Goal: Task Accomplishment & Management: Use online tool/utility

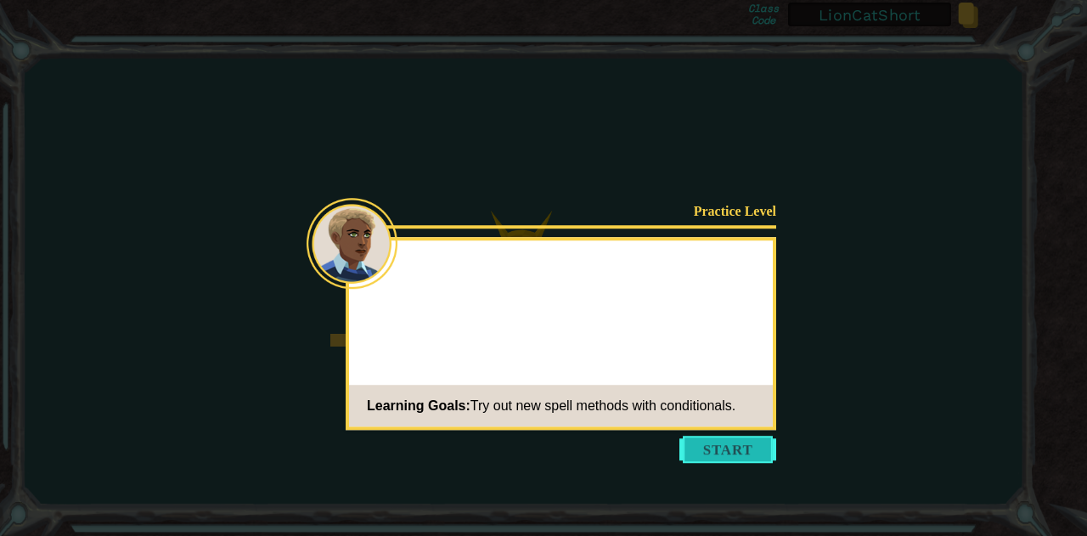
click at [704, 461] on button "Start" at bounding box center [728, 449] width 97 height 27
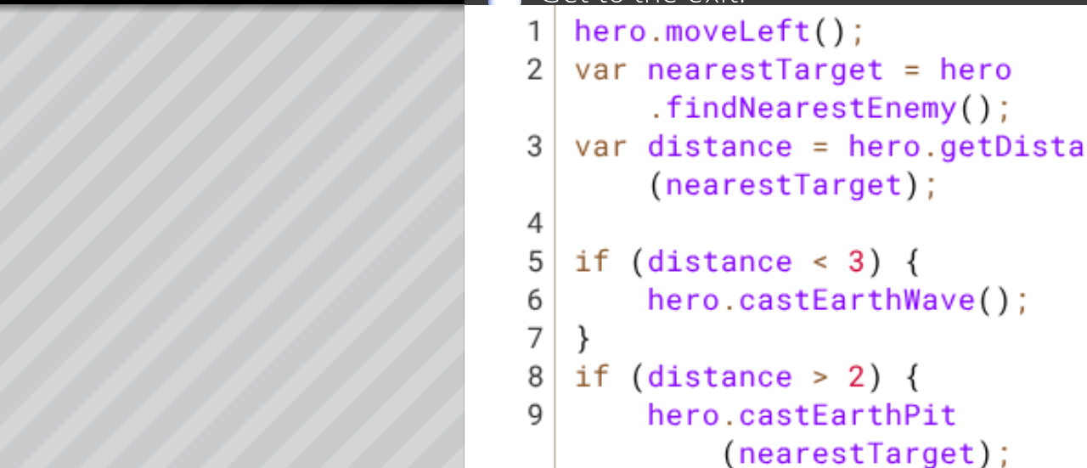
click at [744, 269] on div "hero . moveLeft ( ) ; var nearestTarget = hero . findNearestEnemy ( ) ; var dis…" at bounding box center [776, 287] width 282 height 321
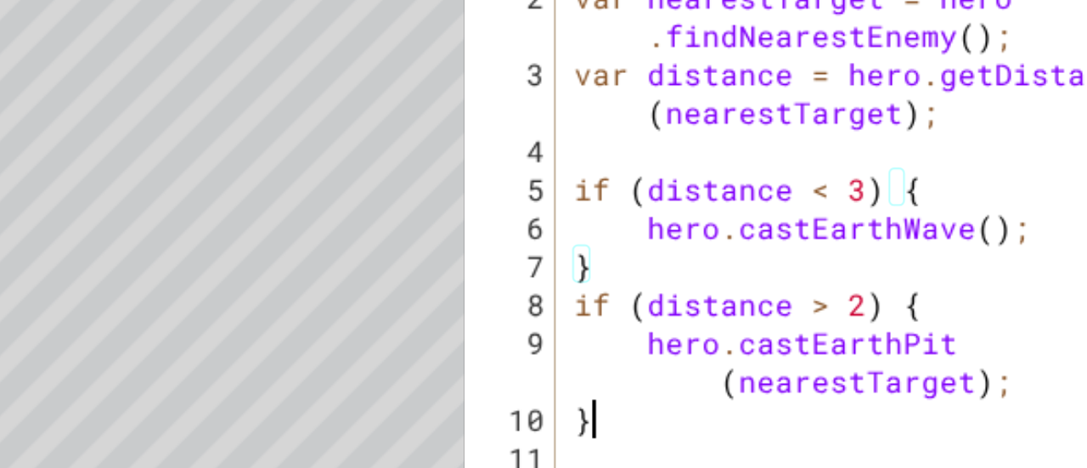
click at [657, 352] on div "hero . moveLeft ( ) ; var nearestTarget = hero . findNearestEnemy ( ) ; var dis…" at bounding box center [776, 287] width 282 height 321
click at [657, 244] on div "hero . moveLeft ( ) ; var nearestTarget = hero . findNearestEnemy ( ) ; var dis…" at bounding box center [776, 287] width 282 height 321
click at [671, 328] on div "hero . moveLeft ( ) ; var nearestTarget = hero . findNearestEnemy ( ) ; var dis…" at bounding box center [776, 287] width 282 height 321
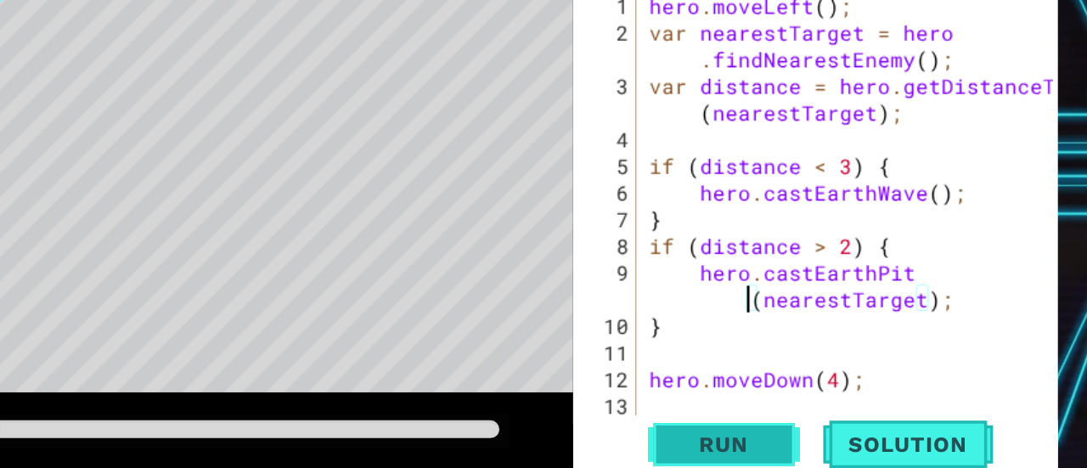
click at [677, 424] on span "Run" at bounding box center [688, 429] width 67 height 17
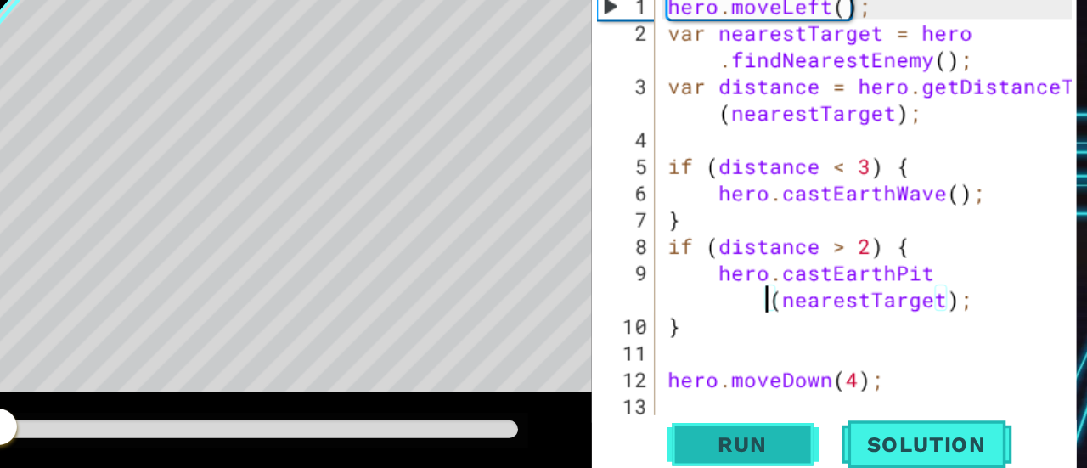
scroll to position [17, 0]
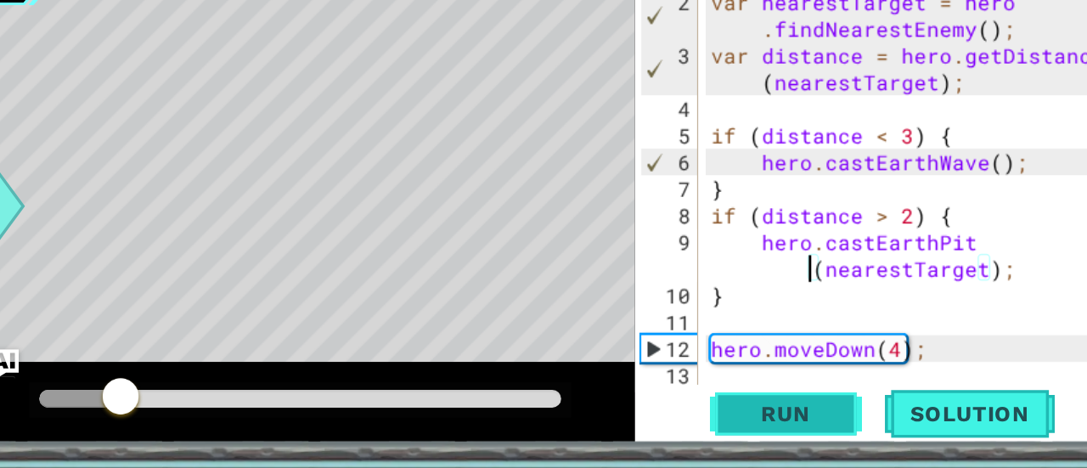
click at [691, 440] on button "Run" at bounding box center [689, 430] width 102 height 32
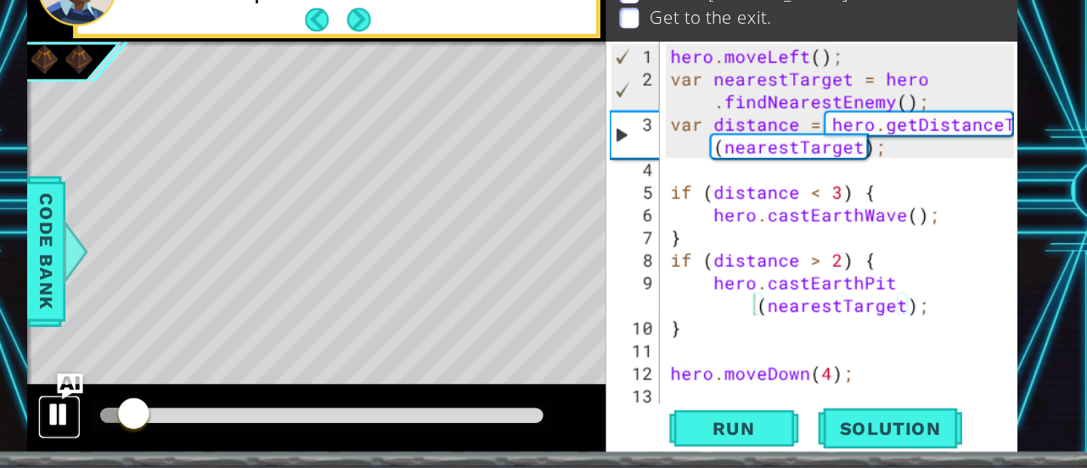
click at [158, 409] on div at bounding box center [157, 419] width 22 height 22
click at [154, 426] on div at bounding box center [157, 419] width 22 height 22
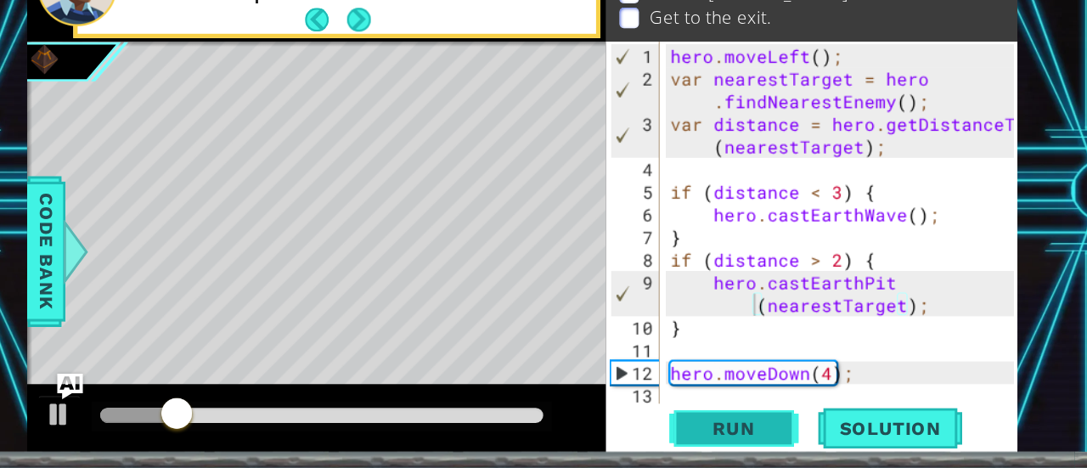
click at [660, 432] on span "Run" at bounding box center [688, 429] width 67 height 17
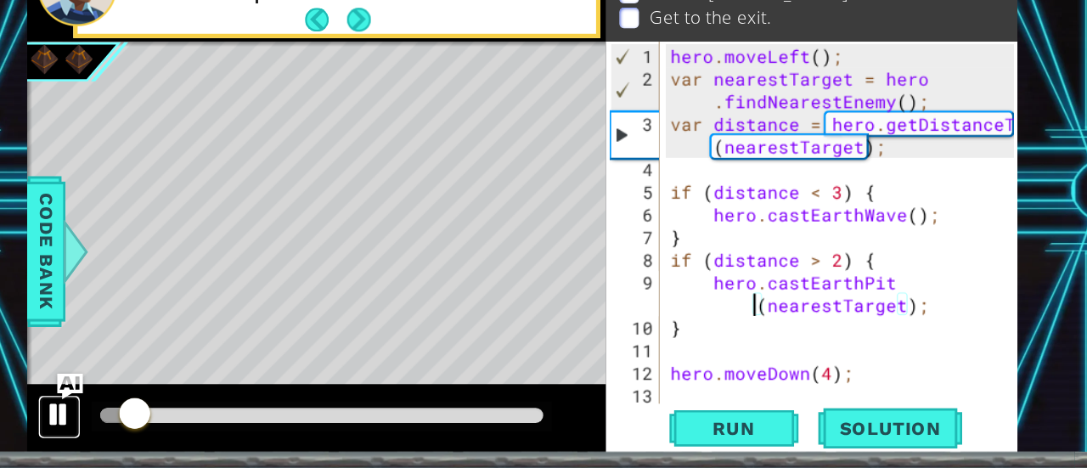
click at [155, 416] on div at bounding box center [157, 419] width 22 height 22
click at [710, 244] on div "hero . moveLeft ( ) ; var nearestTarget = hero . findNearestEnemy ( ) ; var dis…" at bounding box center [776, 287] width 282 height 321
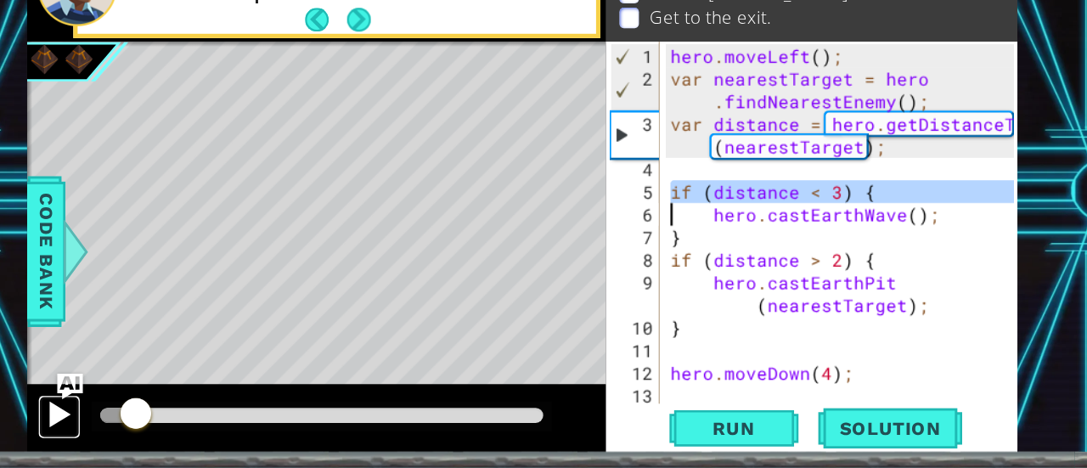
click at [159, 426] on div at bounding box center [157, 419] width 22 height 22
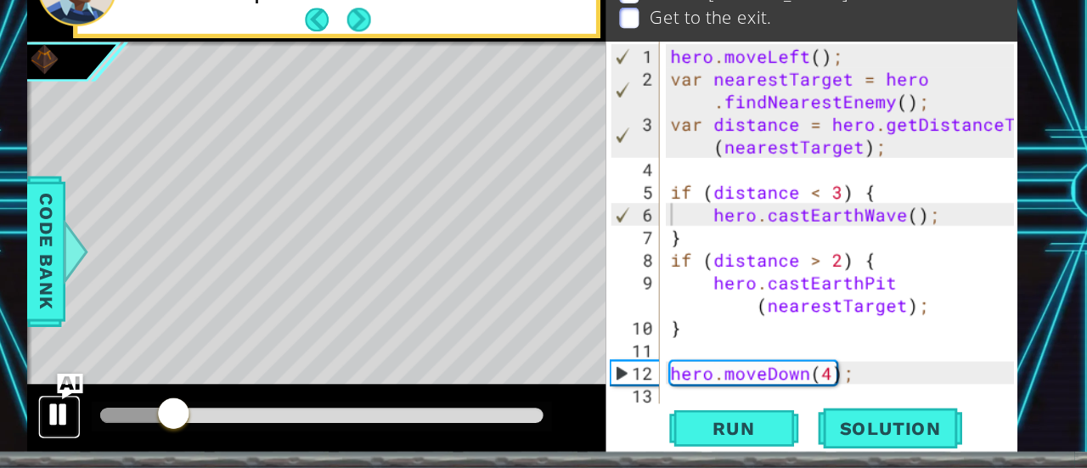
click at [142, 426] on button at bounding box center [157, 420] width 34 height 35
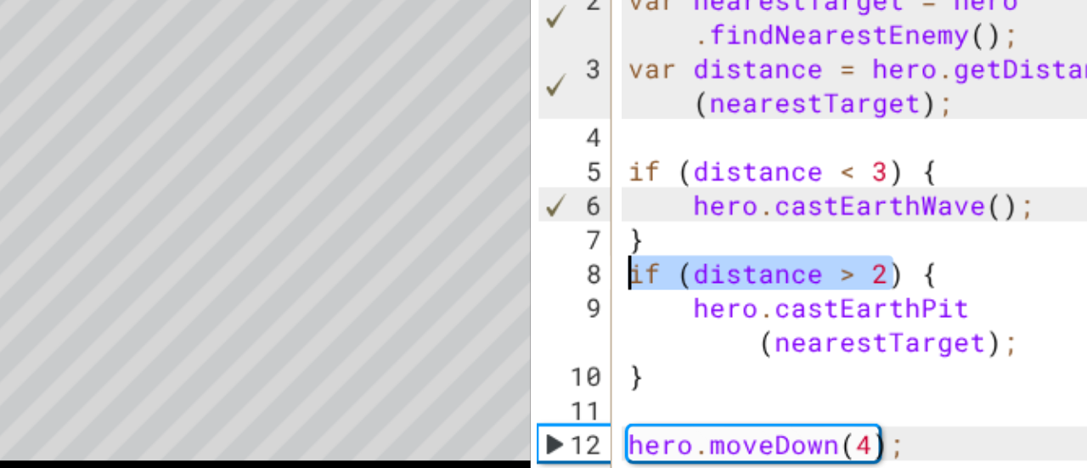
drag, startPoint x: 776, startPoint y: 301, endPoint x: 637, endPoint y: 301, distance: 139.3
click at [637, 301] on div "hero . moveLeft ( ) ; var nearestTarget = hero . findNearestEnemy ( ) ; var dis…" at bounding box center [776, 287] width 282 height 321
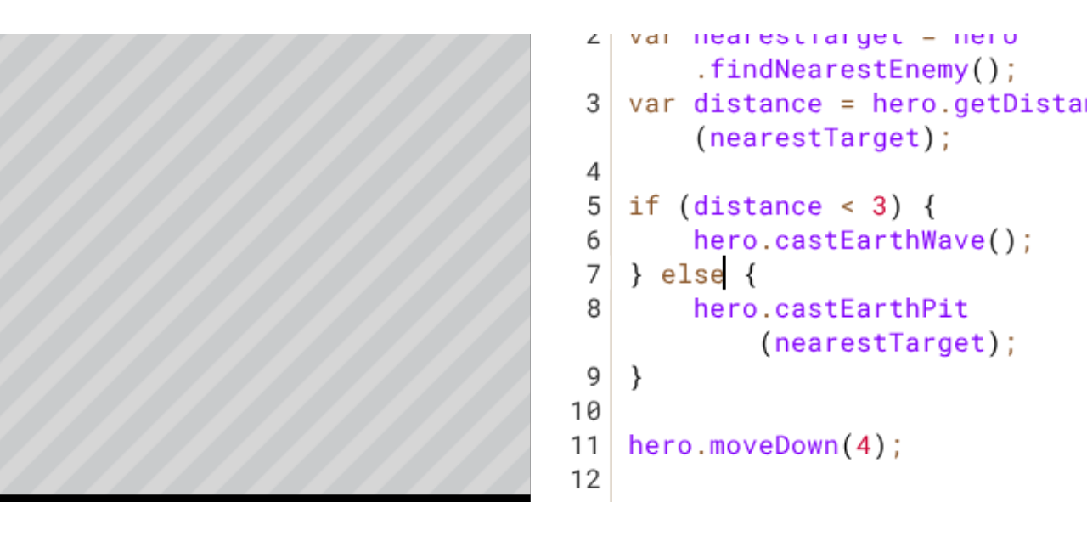
scroll to position [0, 3]
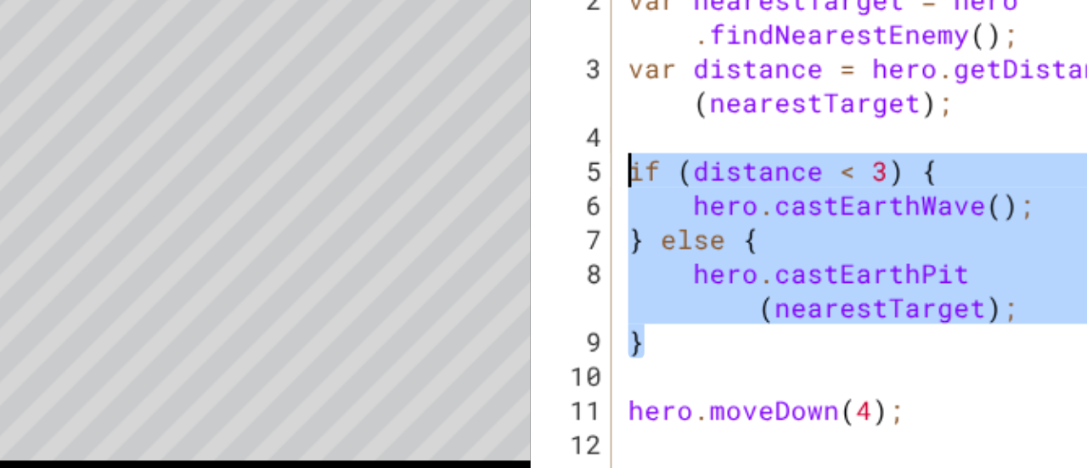
drag, startPoint x: 662, startPoint y: 332, endPoint x: 638, endPoint y: 244, distance: 91.5
click at [638, 244] on div "hero . moveLeft ( ) ; var nearestTarget = hero . findNearestEnemy ( ) ; var dis…" at bounding box center [776, 287] width 282 height 321
click at [680, 246] on div "hero . moveLeft ( ) ; var nearestTarget = hero . findNearestEnemy ( ) ; var dis…" at bounding box center [772, 267] width 274 height 285
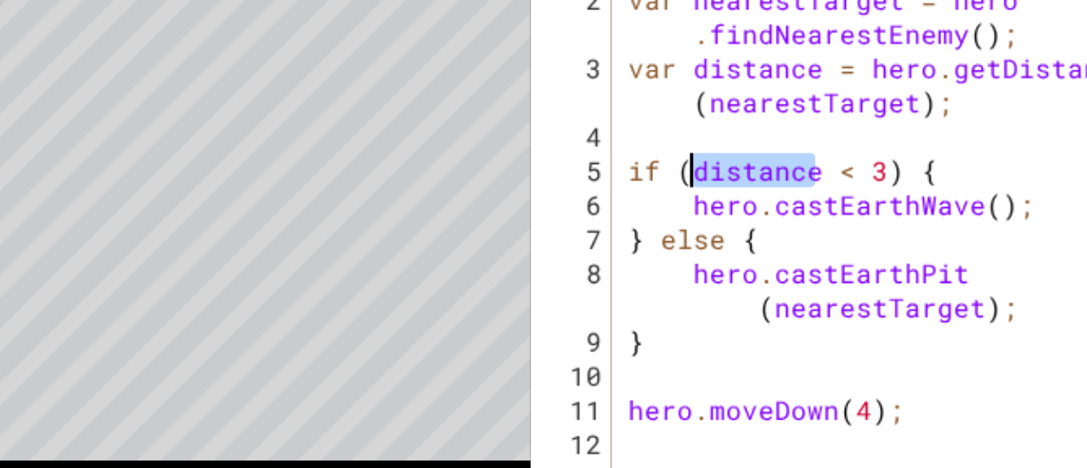
click at [680, 246] on div "hero . moveLeft ( ) ; var nearestTarget = hero . findNearestEnemy ( ) ; var dis…" at bounding box center [776, 287] width 282 height 321
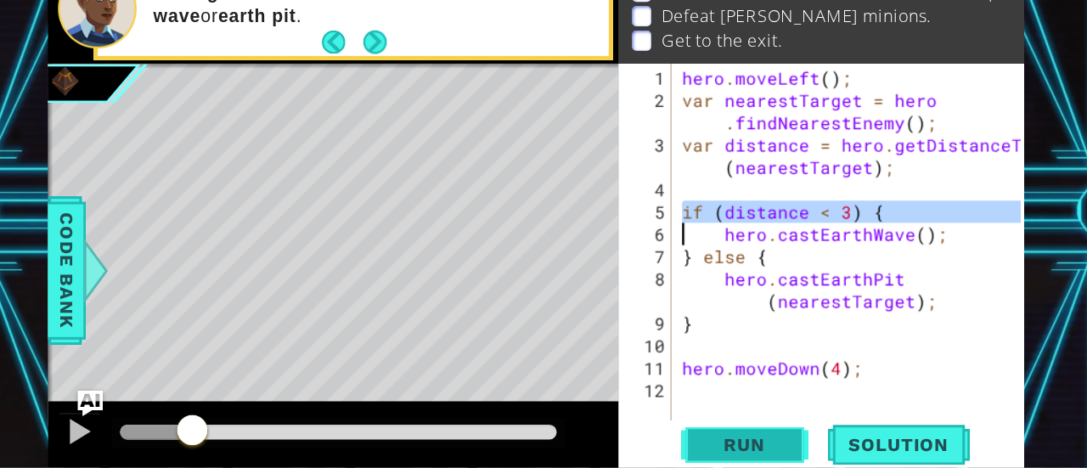
click at [674, 433] on span "Run" at bounding box center [688, 429] width 67 height 17
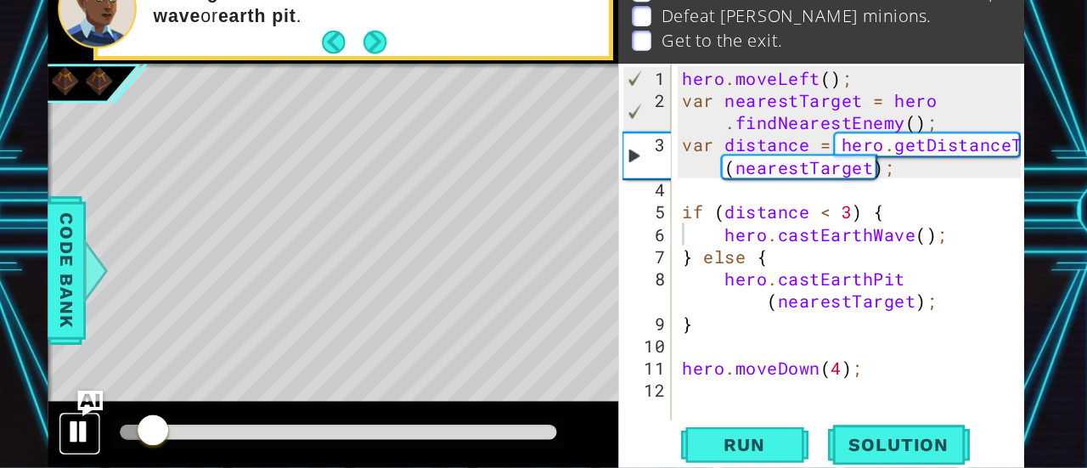
click at [156, 420] on div at bounding box center [157, 419] width 22 height 22
click at [157, 420] on div at bounding box center [157, 419] width 22 height 22
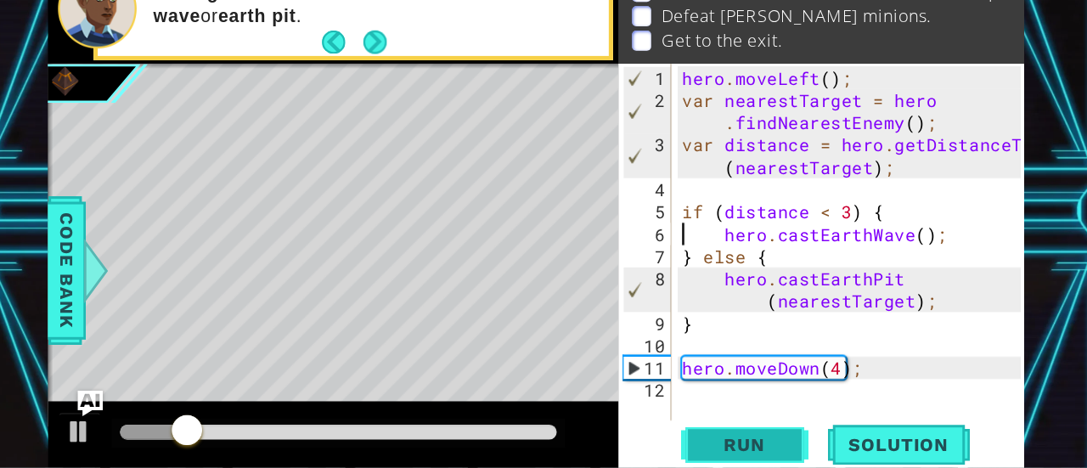
click at [691, 426] on span "Run" at bounding box center [688, 429] width 67 height 17
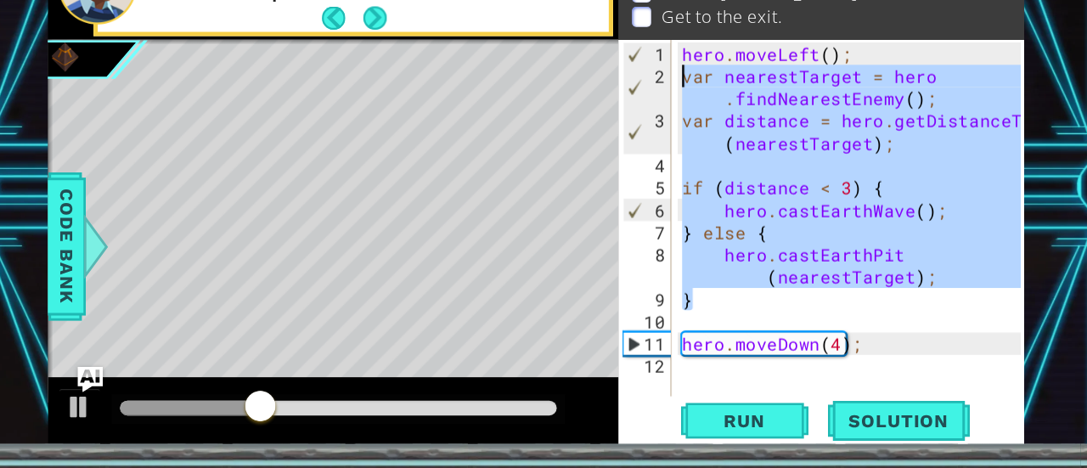
drag, startPoint x: 666, startPoint y: 336, endPoint x: 623, endPoint y: 162, distance: 178.6
click at [623, 162] on div "hero.castEarthWave(); 1 2 3 4 5 6 7 8 9 10 11 12 hero . moveLeft ( ) ; var near…" at bounding box center [748, 267] width 321 height 285
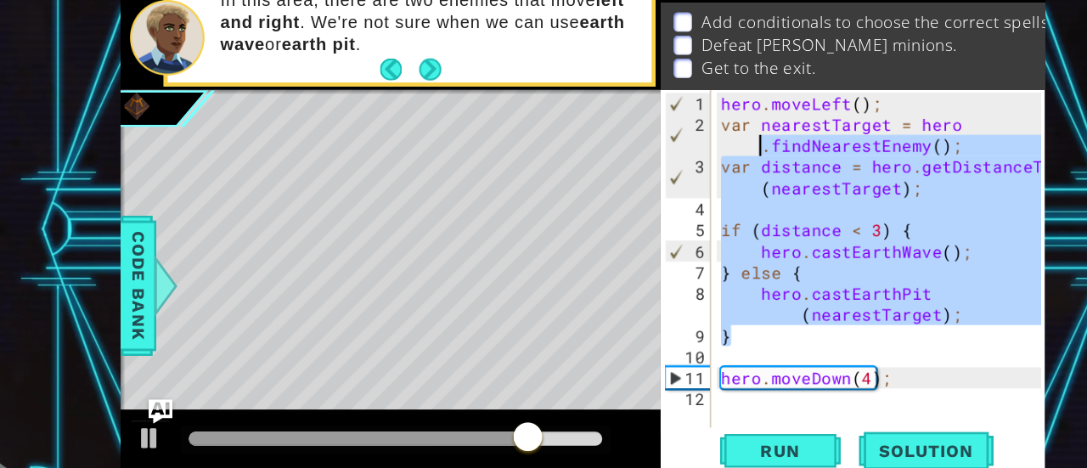
click at [672, 280] on div "hero . moveLeft ( ) ; var nearestTarget = hero . findNearestEnemy ( ) ; var dis…" at bounding box center [772, 267] width 274 height 285
type textarea "} else {"
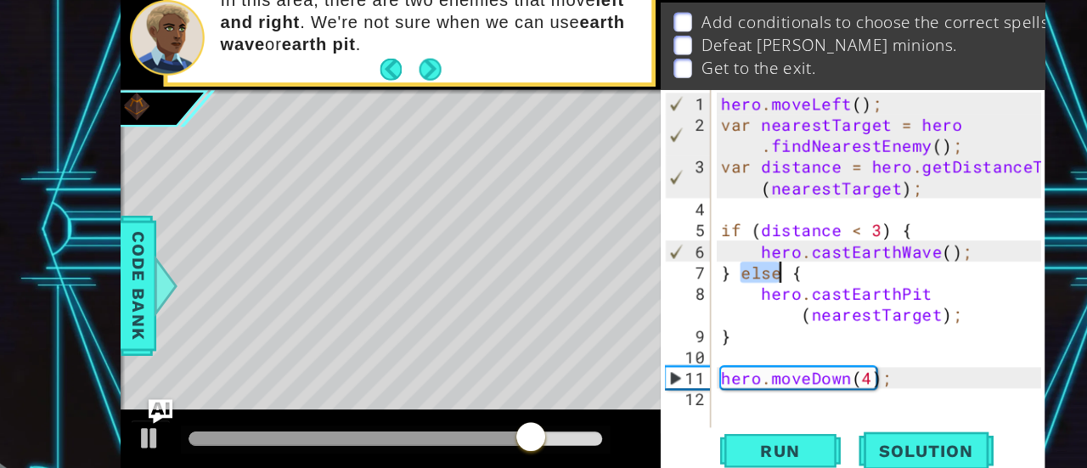
click at [672, 280] on div "hero . moveLeft ( ) ; var nearestTarget = hero . findNearestEnemy ( ) ; var dis…" at bounding box center [776, 287] width 282 height 321
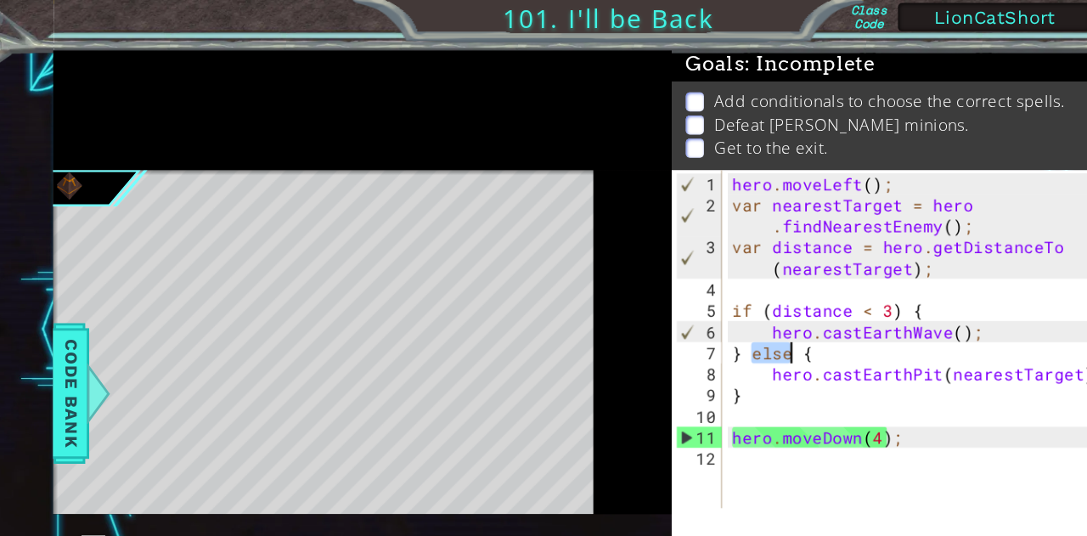
scroll to position [19, 0]
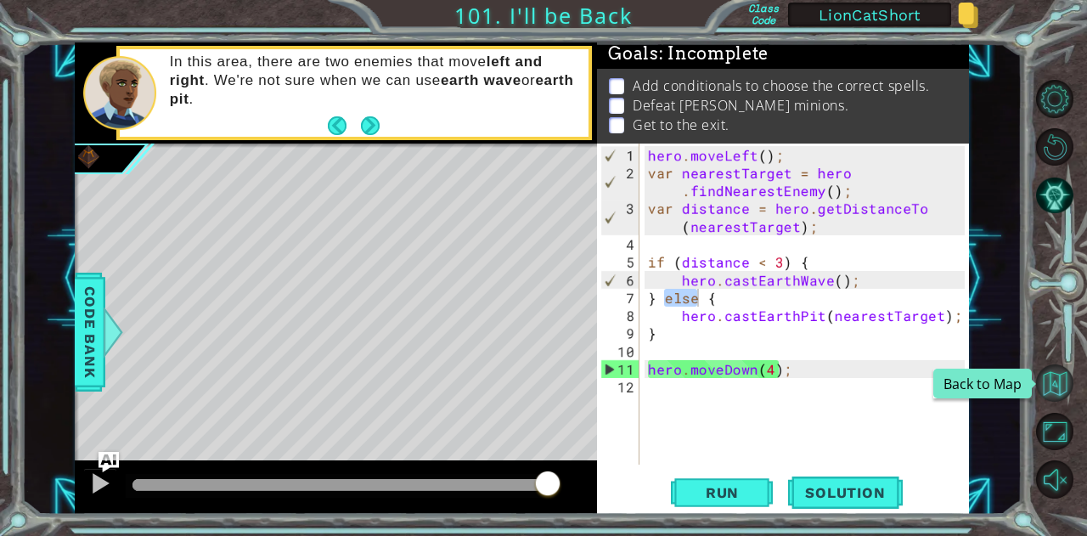
click at [1059, 388] on button "Back to Map" at bounding box center [1054, 382] width 37 height 37
